Goal: Understand site structure: Understand site structure

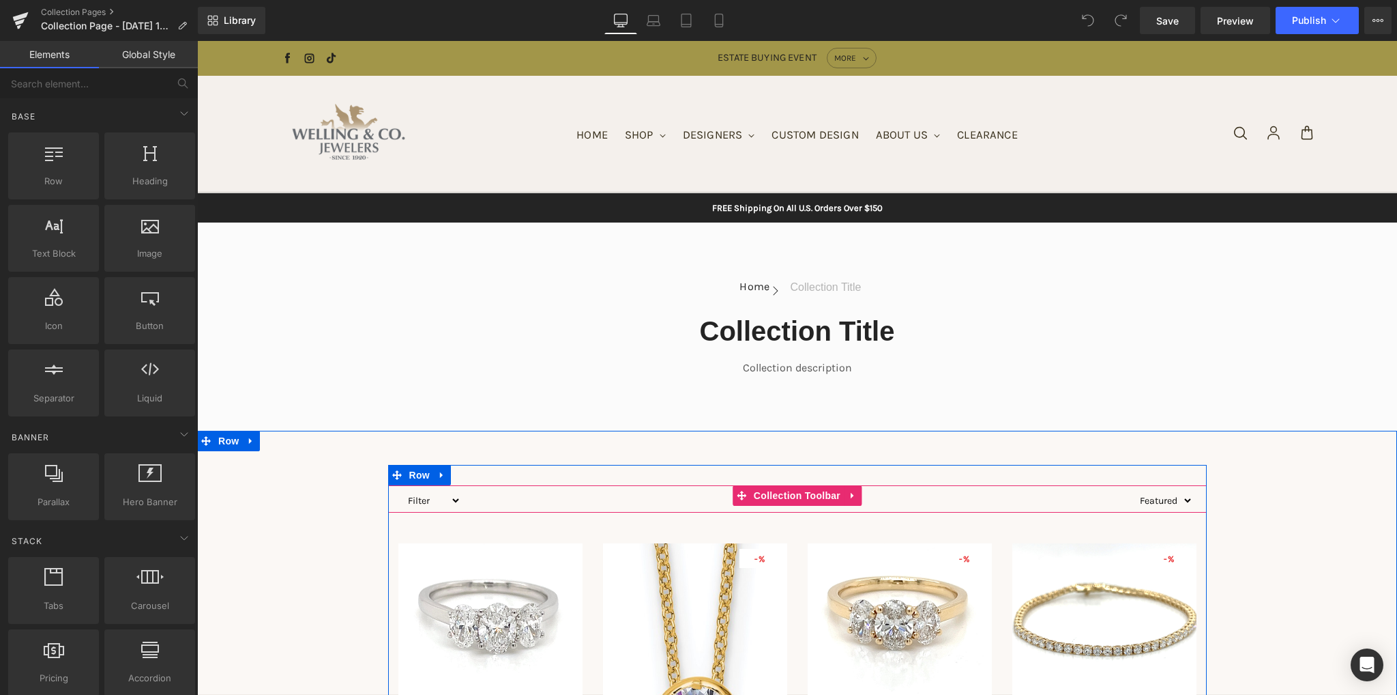
click at [450, 499] on select "Filter" at bounding box center [431, 500] width 59 height 17
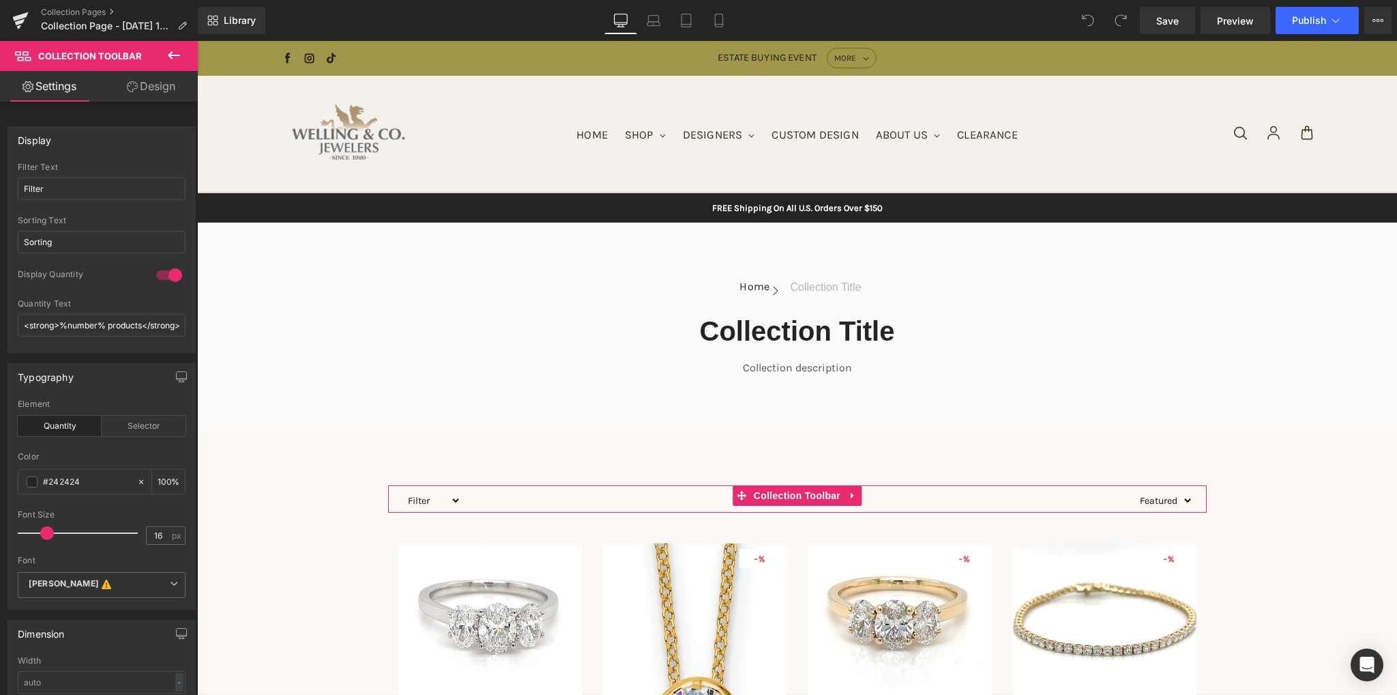
click at [150, 83] on link "Design" at bounding box center [151, 86] width 99 height 31
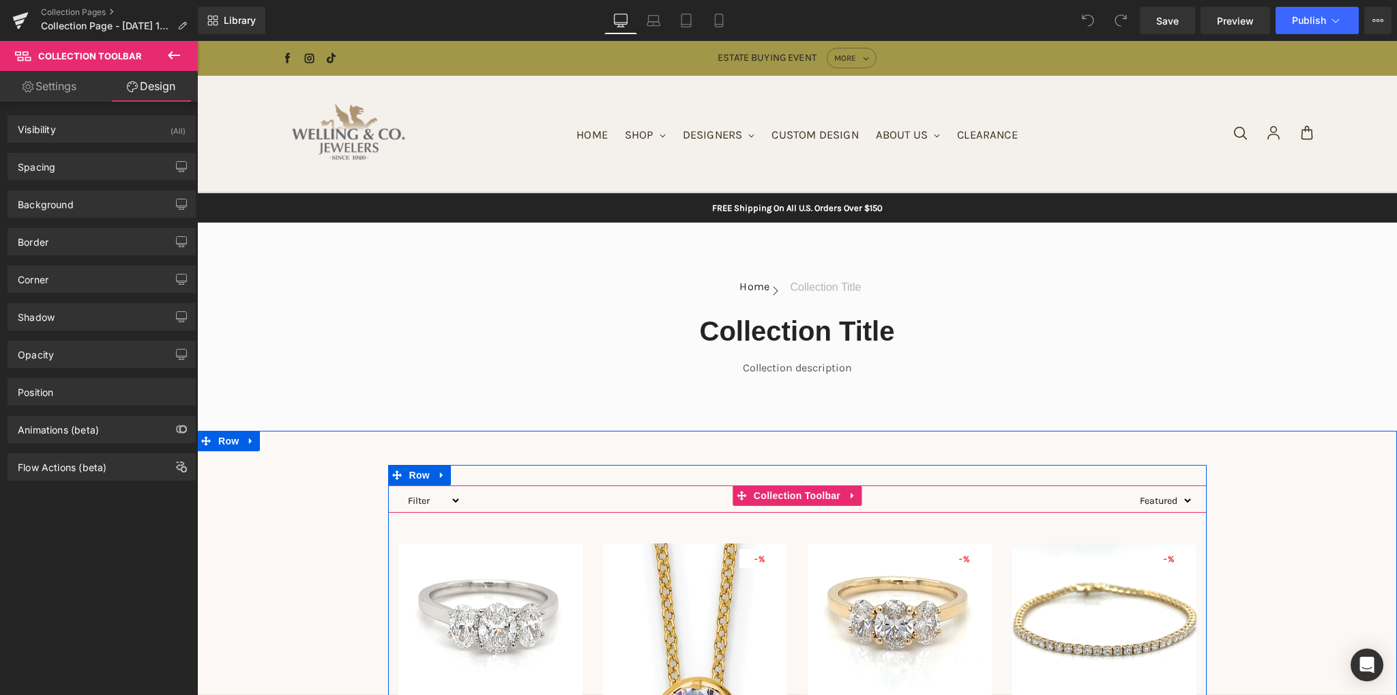
click at [437, 501] on select "Filter" at bounding box center [431, 500] width 59 height 17
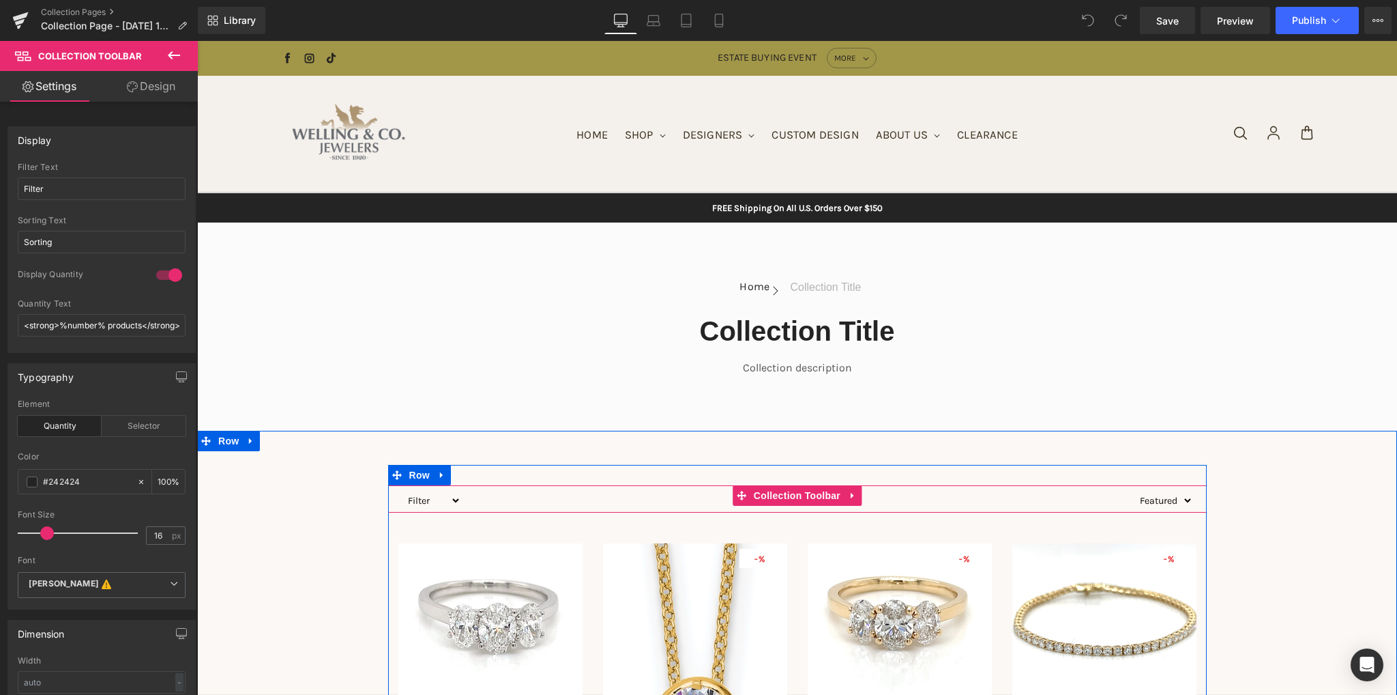
click at [402, 492] on select "Filter" at bounding box center [431, 500] width 59 height 17
click at [423, 495] on select "Filter" at bounding box center [431, 500] width 59 height 17
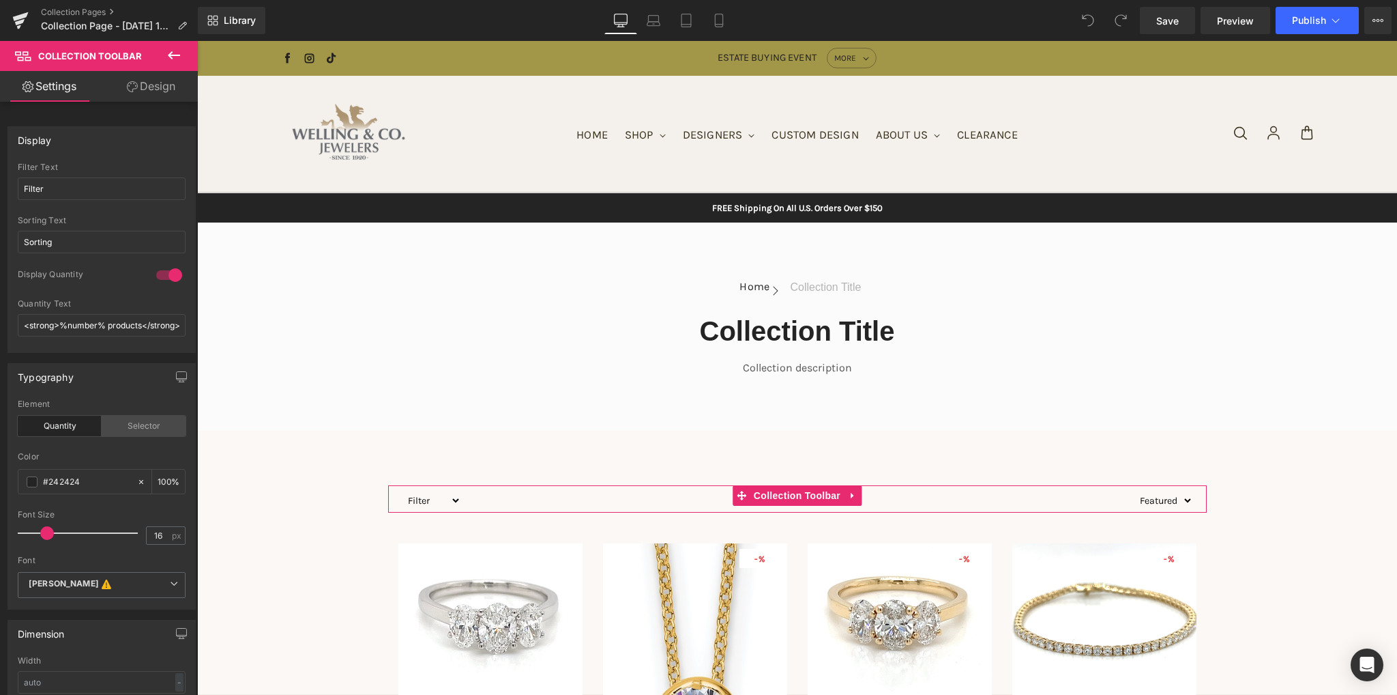
click at [128, 426] on div "Selector" at bounding box center [144, 426] width 84 height 20
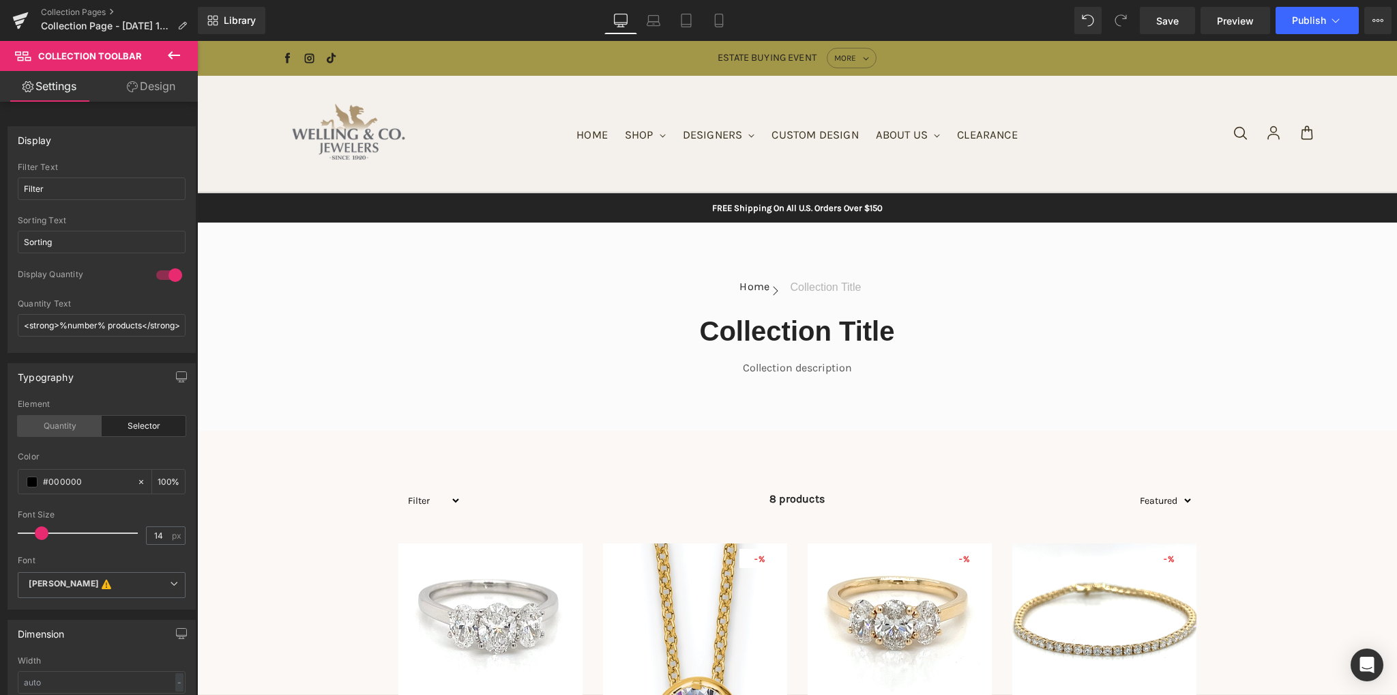
click at [71, 431] on div "Quantity" at bounding box center [60, 426] width 84 height 20
click at [129, 431] on div "Selector" at bounding box center [144, 426] width 84 height 20
click at [55, 429] on div "Quantity" at bounding box center [60, 426] width 84 height 20
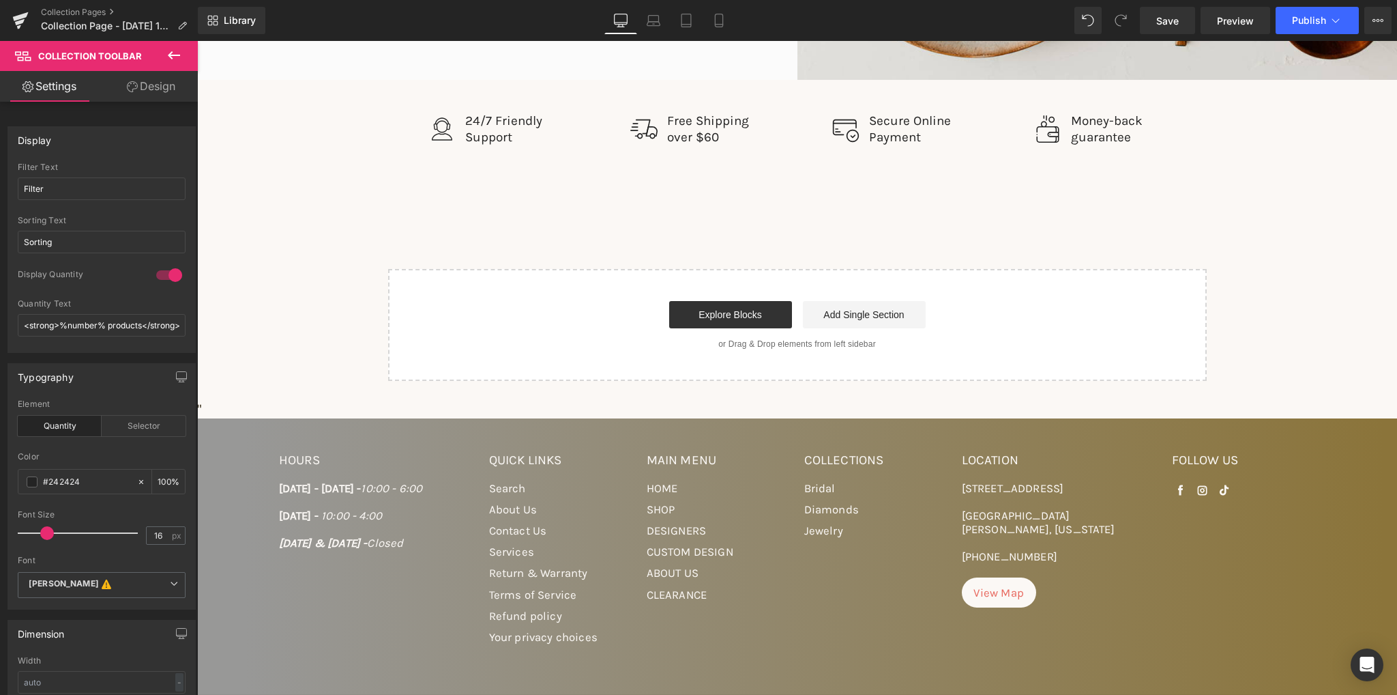
scroll to position [1809, 0]
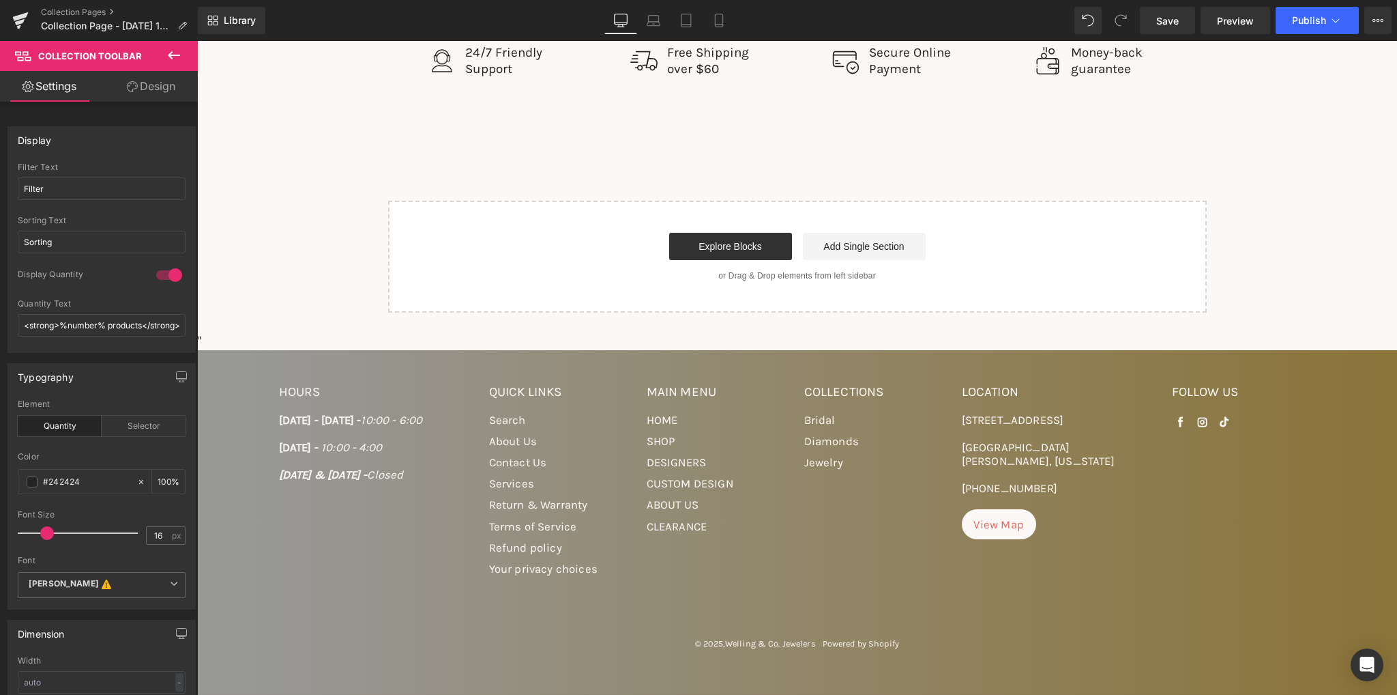
click at [782, 583] on div "© 2025, Welling & Co. Jewelers Powered by Shopify" at bounding box center [797, 636] width 1037 height 119
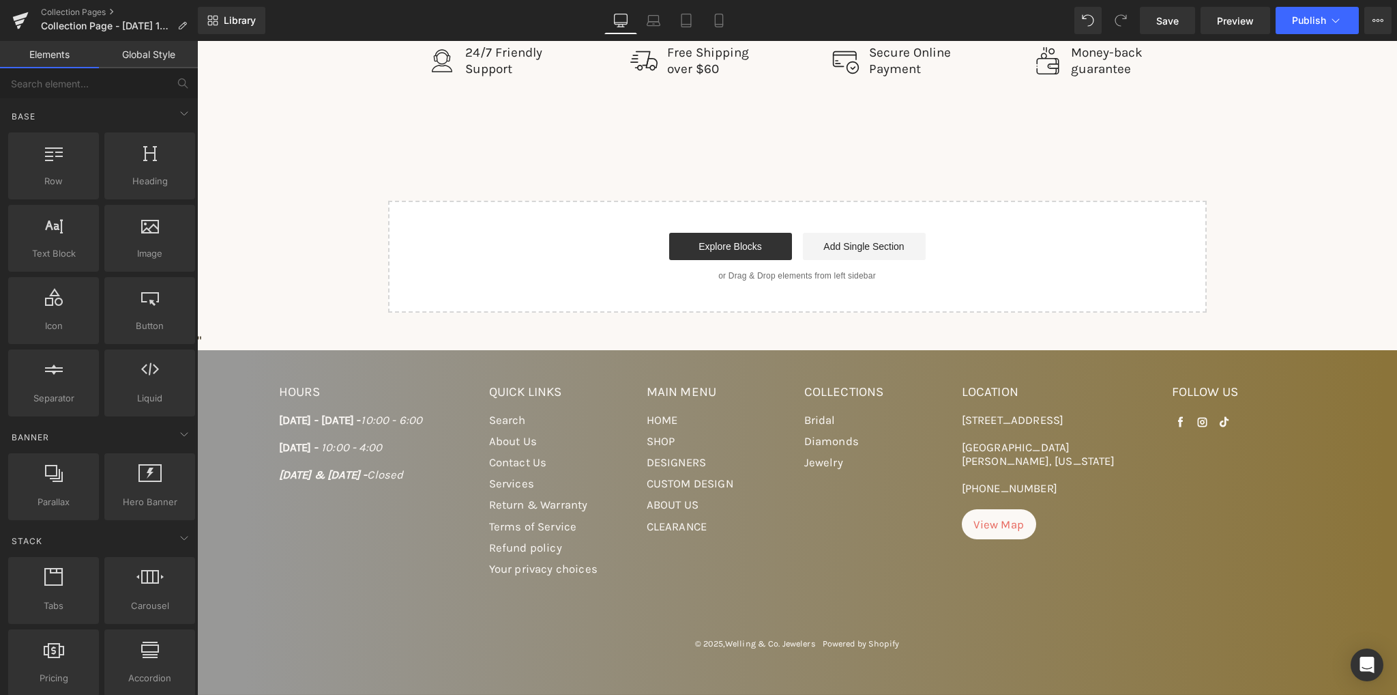
click at [782, 583] on div "© 2025, Welling & Co. Jewelers Powered by Shopify" at bounding box center [797, 636] width 1037 height 119
click at [474, 596] on div "© 2025, Welling & Co. Jewelers Powered by Shopify" at bounding box center [797, 636] width 1037 height 119
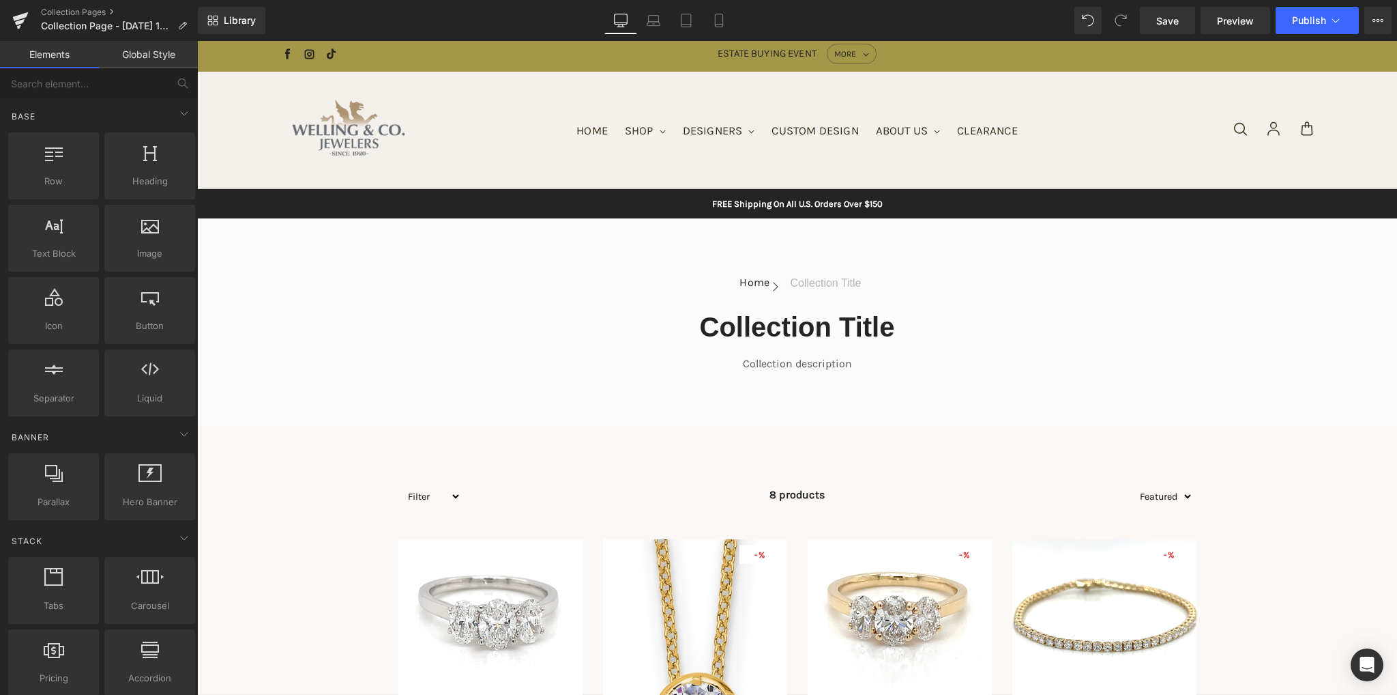
scroll to position [0, 0]
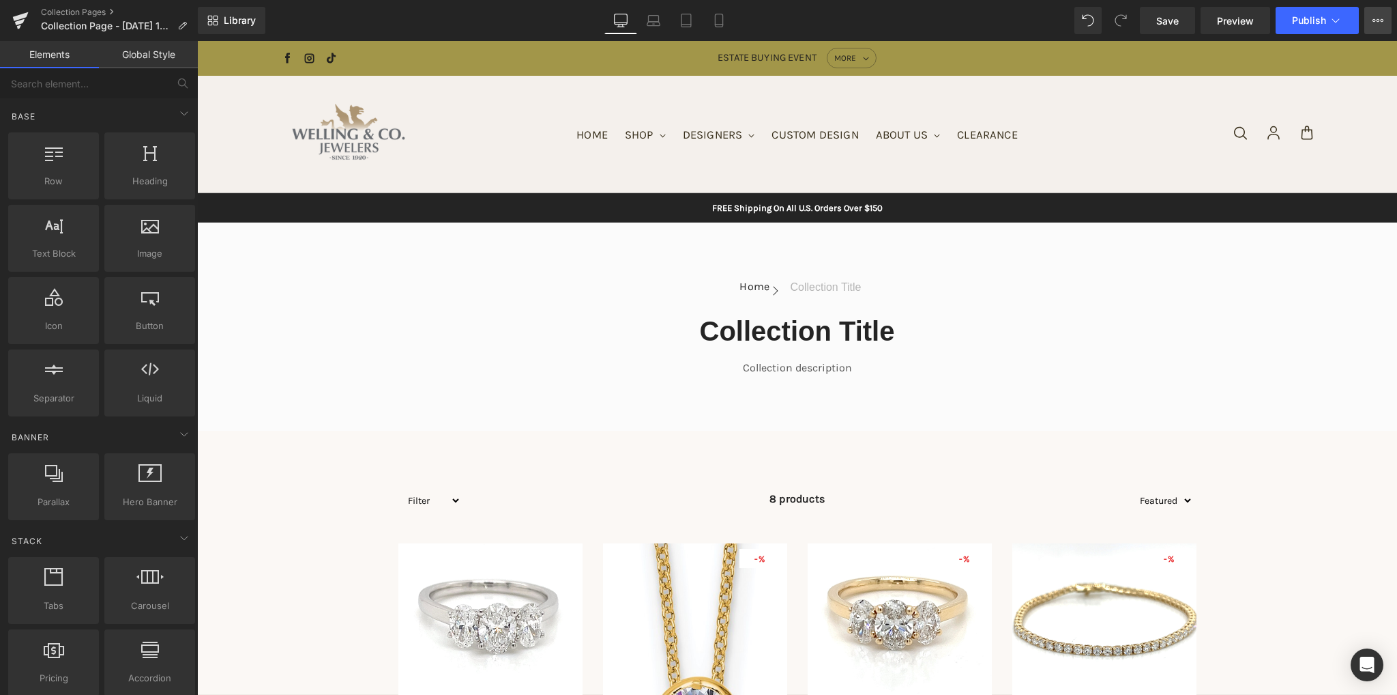
click at [1382, 25] on icon at bounding box center [1378, 20] width 11 height 11
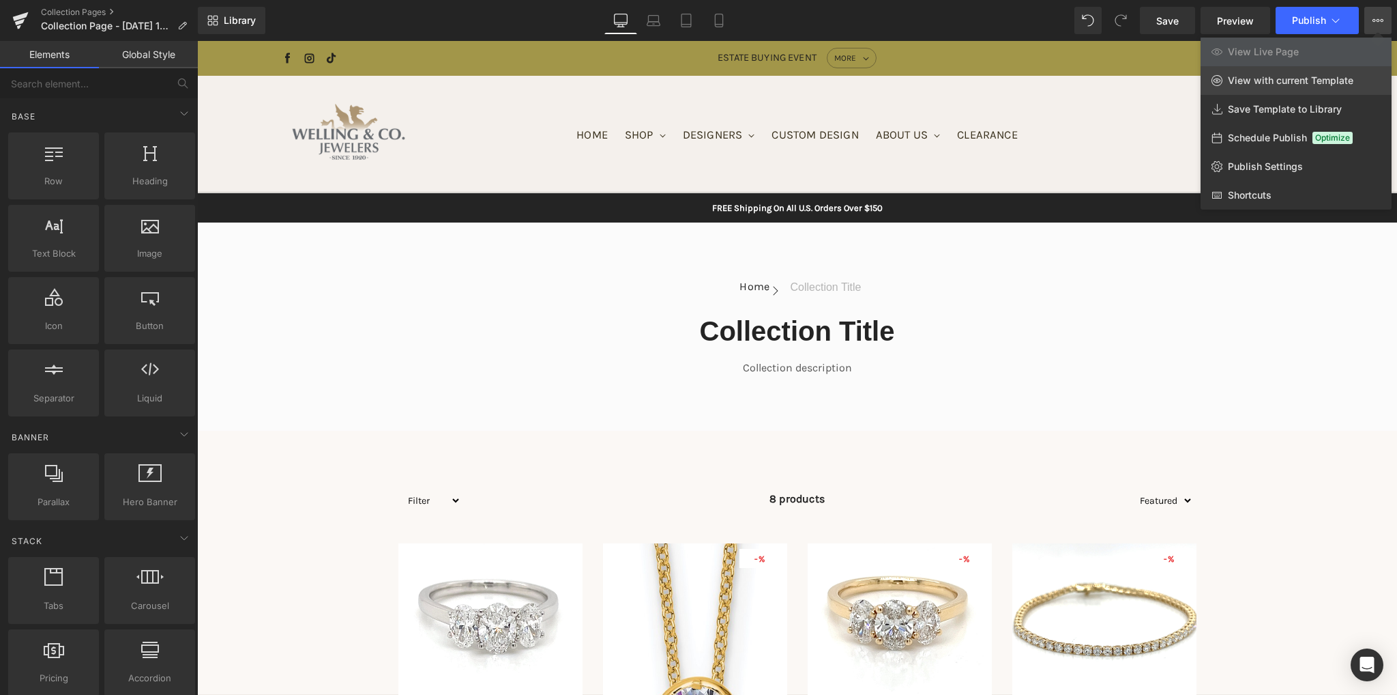
click at [1276, 76] on span "View with current Template" at bounding box center [1291, 80] width 126 height 12
